Goal: Task Accomplishment & Management: Manage account settings

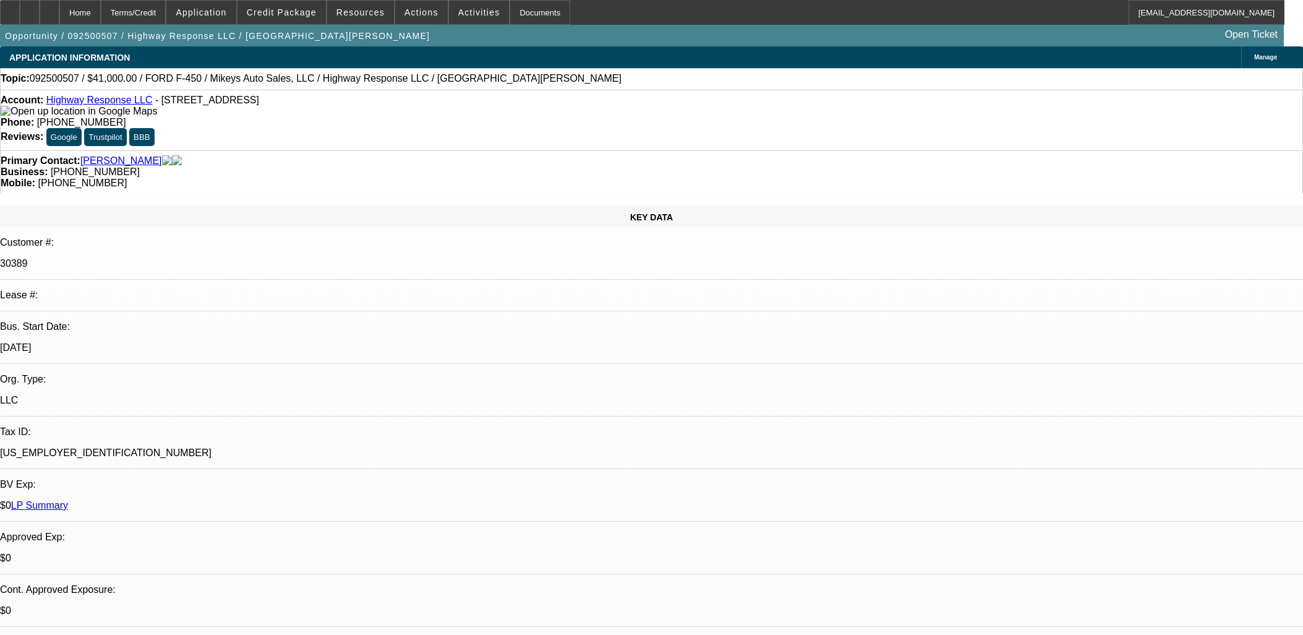
select select "0"
select select "2"
select select "0"
select select "6"
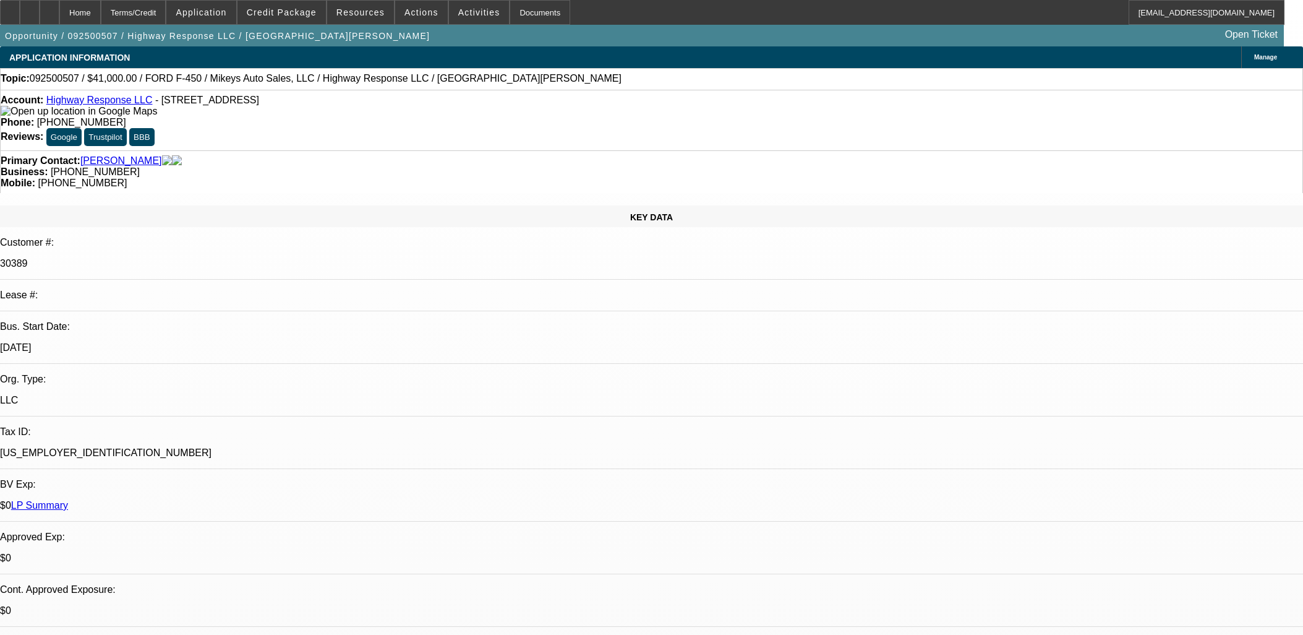
select select "0"
select select "2"
select select "0"
select select "6"
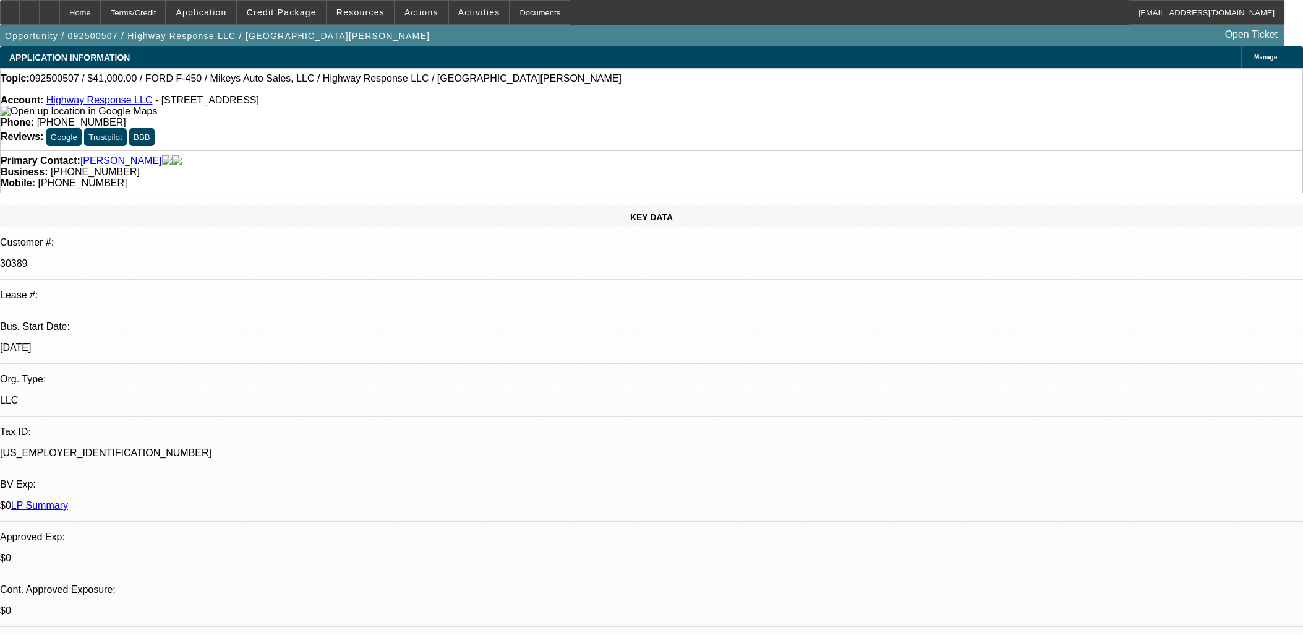
select select "0"
select select "2"
select select "0"
select select "6"
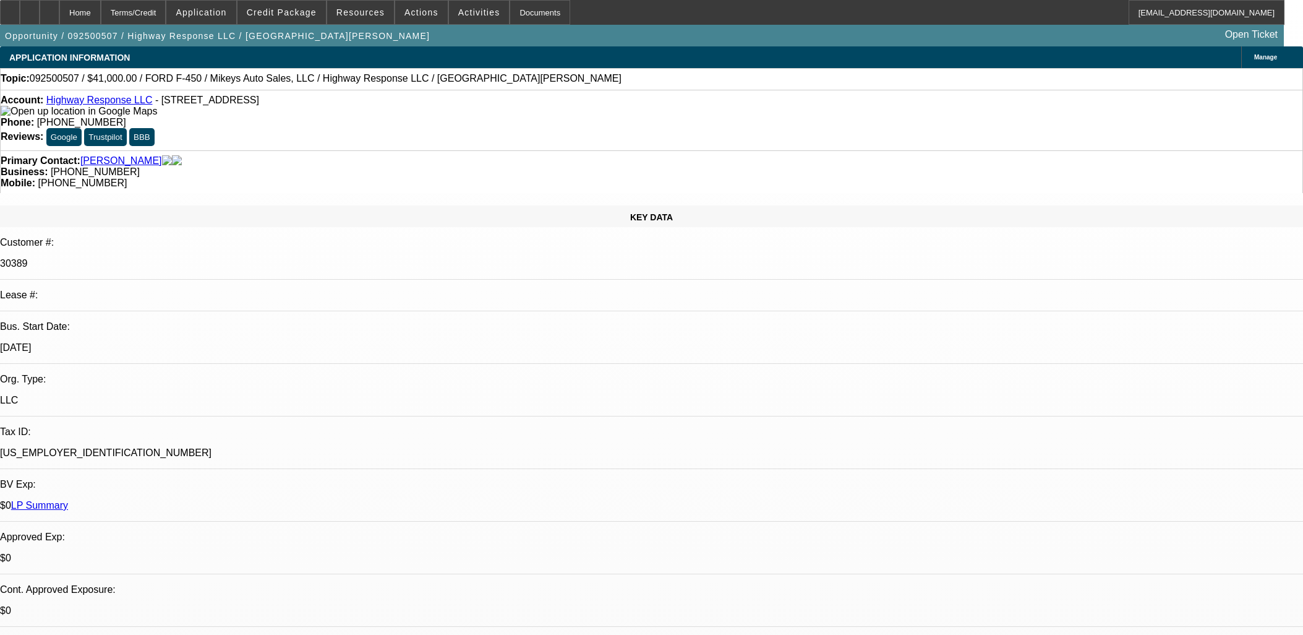
select select "0"
select select "2"
select select "0"
select select "6"
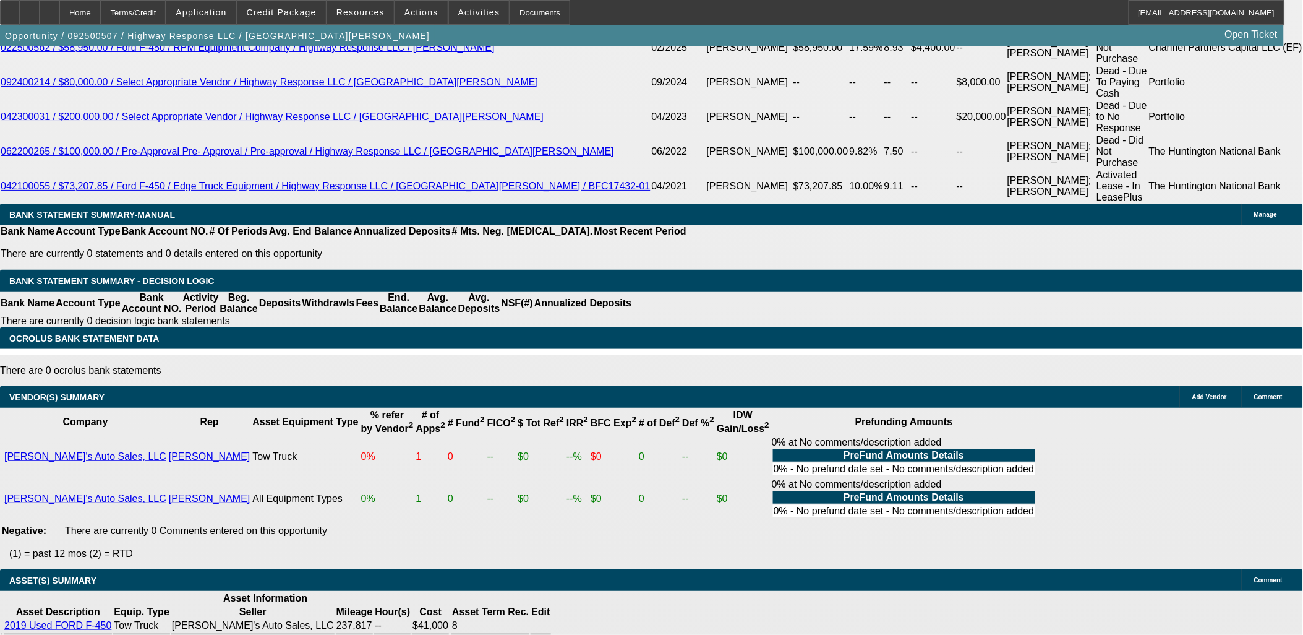
scroll to position [1135, 0]
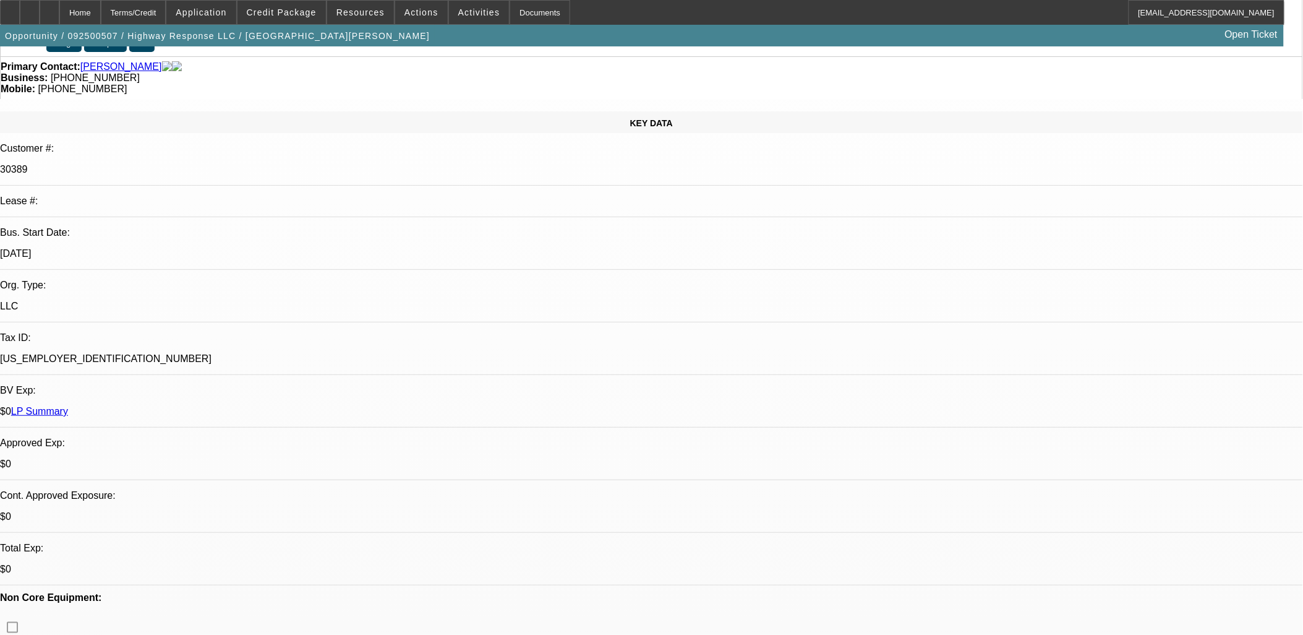
scroll to position [0, 0]
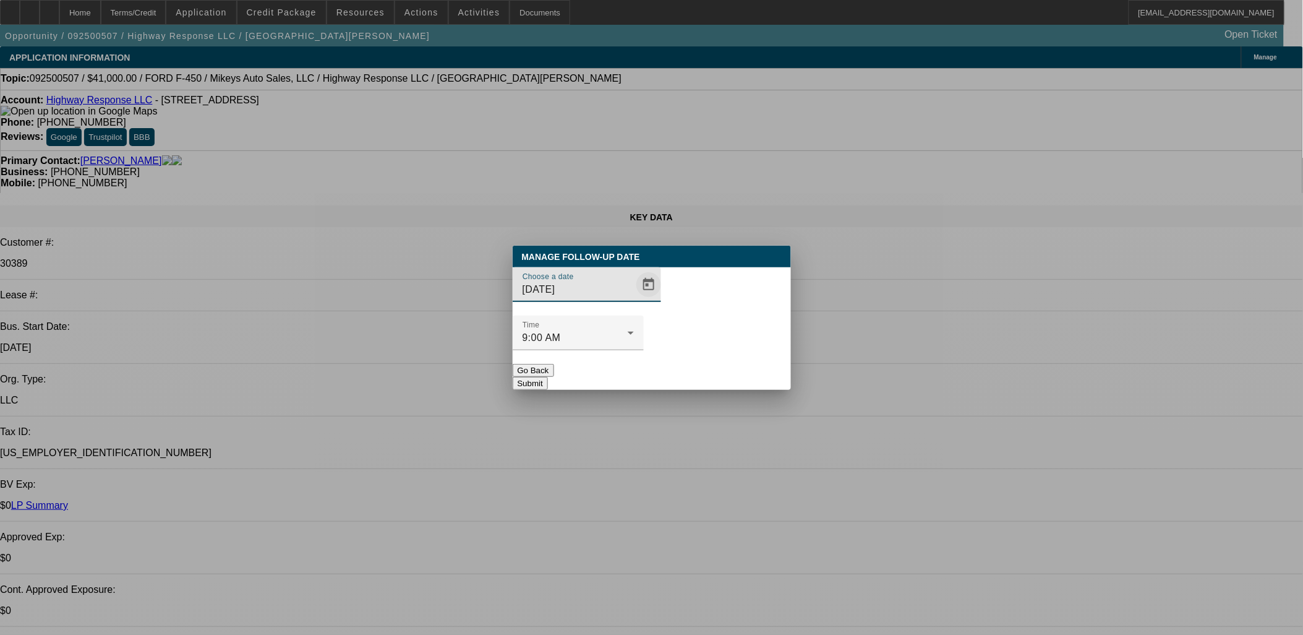
click at [634, 299] on span "Open calendar" at bounding box center [649, 285] width 30 height 30
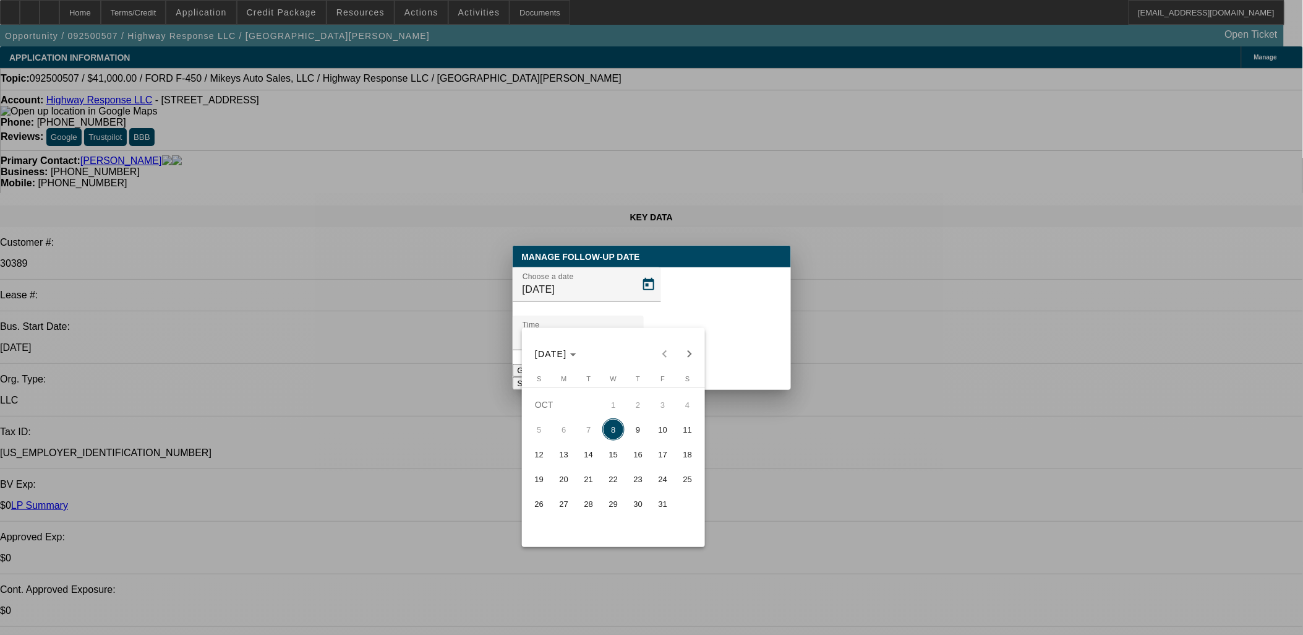
drag, startPoint x: 632, startPoint y: 436, endPoint x: 708, endPoint y: 363, distance: 106.3
click at [633, 436] on span "9" at bounding box center [638, 429] width 22 height 22
type input "[DATE]"
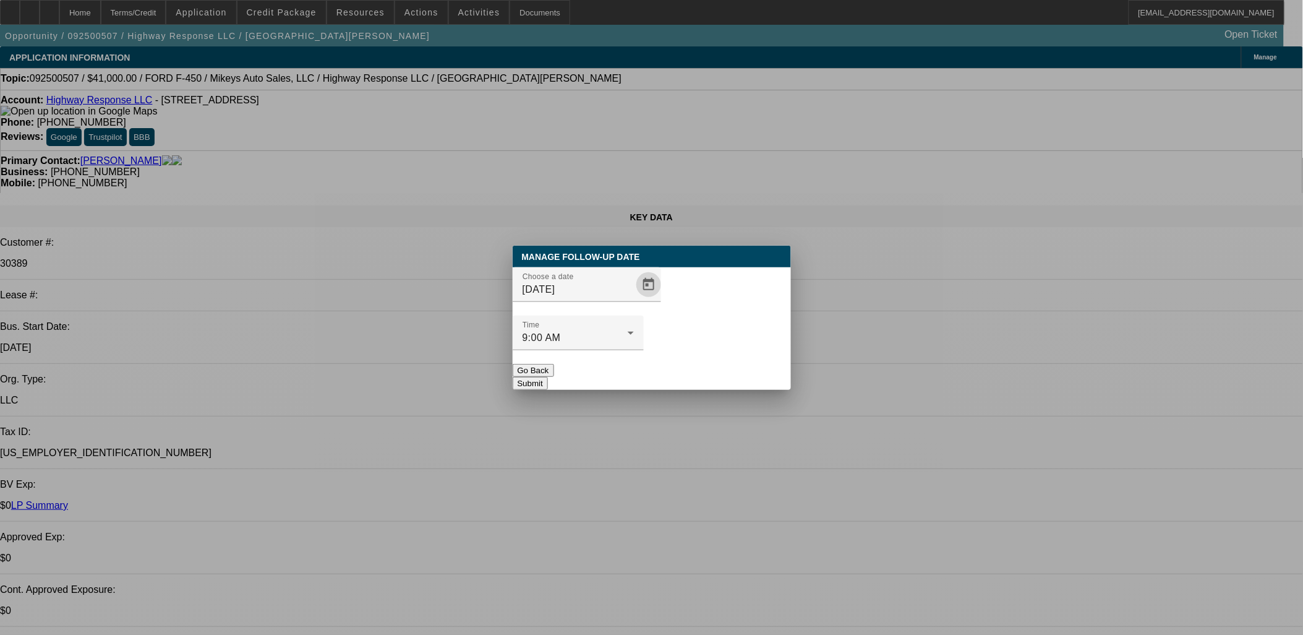
click at [548, 377] on button "Submit" at bounding box center [530, 383] width 35 height 13
